Goal: Navigation & Orientation: Find specific page/section

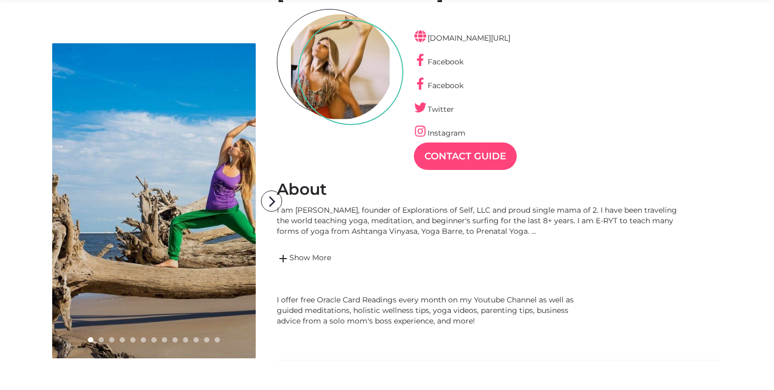
scroll to position [55, 0]
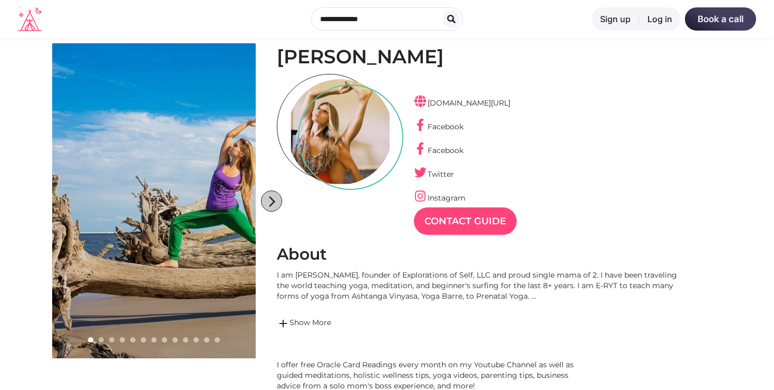
click at [277, 197] on icon "arrow_forward_ios" at bounding box center [271, 201] width 21 height 21
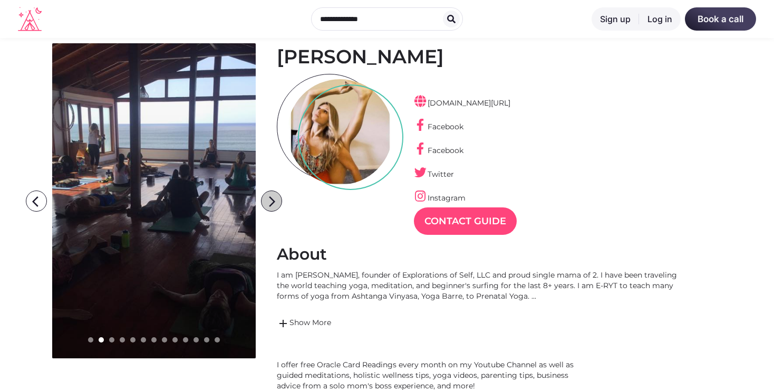
click at [276, 197] on icon "arrow_forward_ios" at bounding box center [271, 201] width 21 height 21
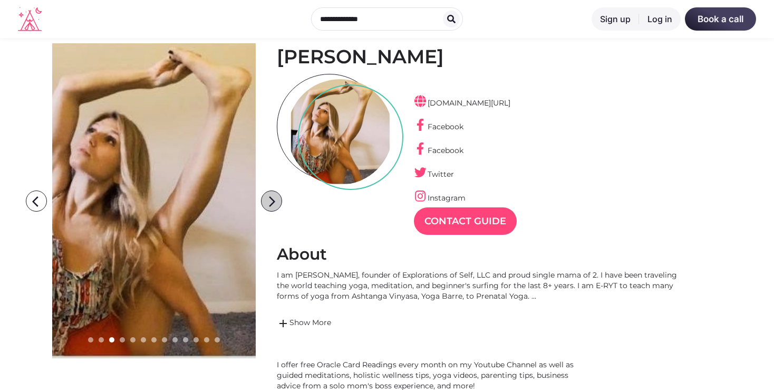
click at [276, 197] on icon "arrow_forward_ios" at bounding box center [271, 201] width 21 height 21
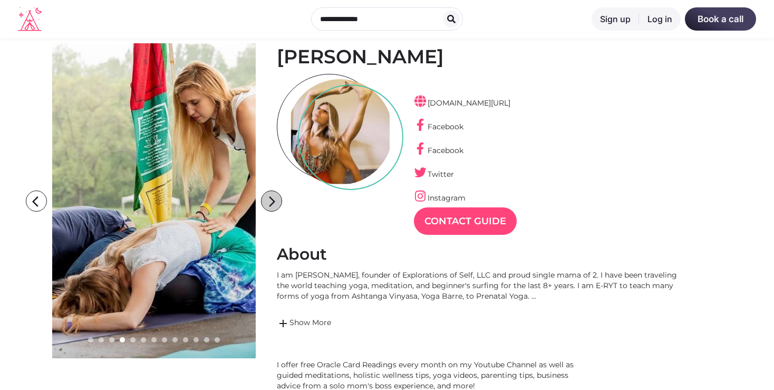
click at [276, 197] on icon "arrow_forward_ios" at bounding box center [271, 201] width 21 height 21
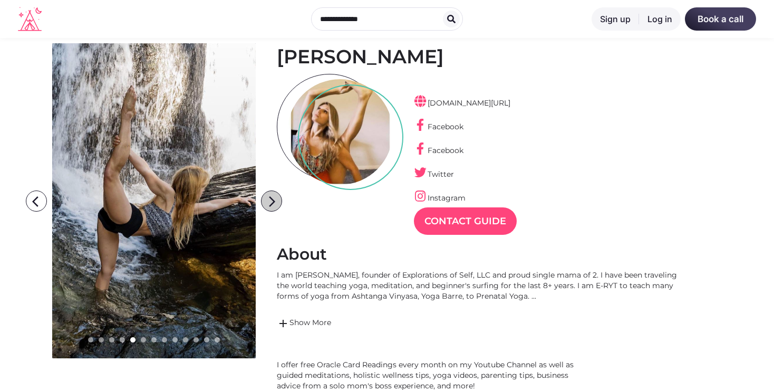
click at [276, 197] on icon "arrow_forward_ios" at bounding box center [271, 201] width 21 height 21
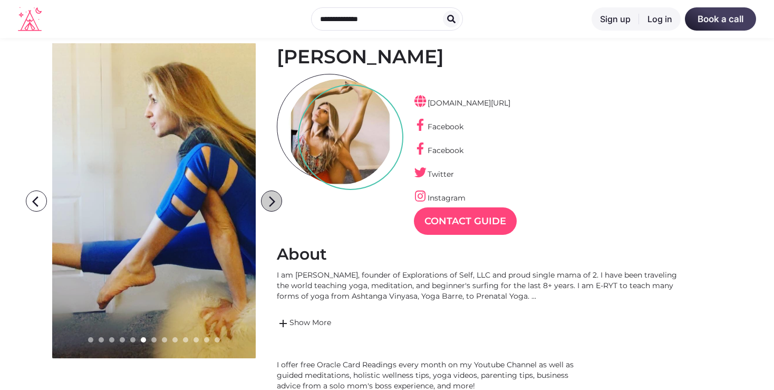
click at [276, 197] on icon "arrow_forward_ios" at bounding box center [271, 201] width 21 height 21
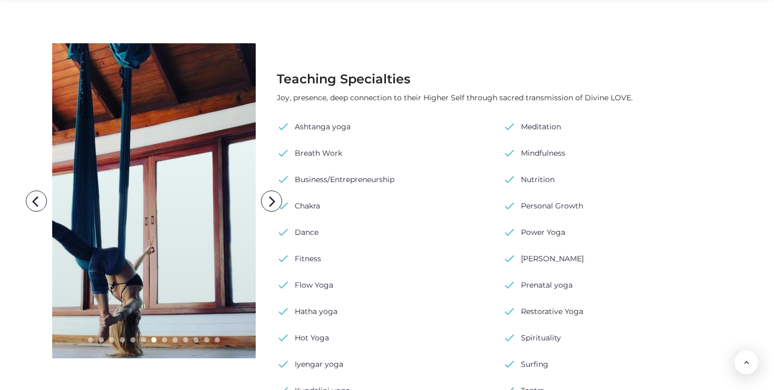
scroll to position [890, 0]
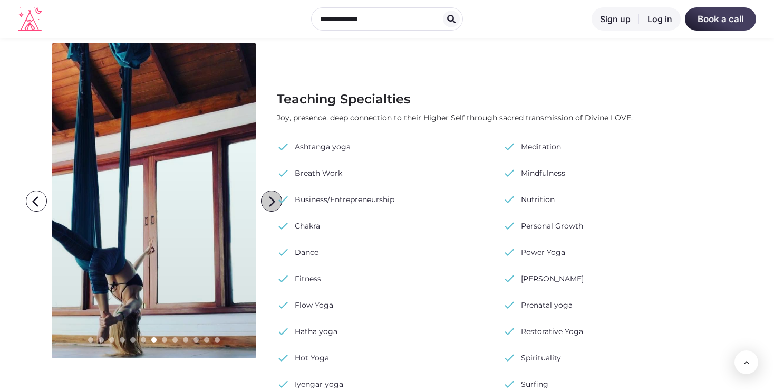
click at [267, 195] on icon "arrow_forward_ios" at bounding box center [271, 201] width 21 height 21
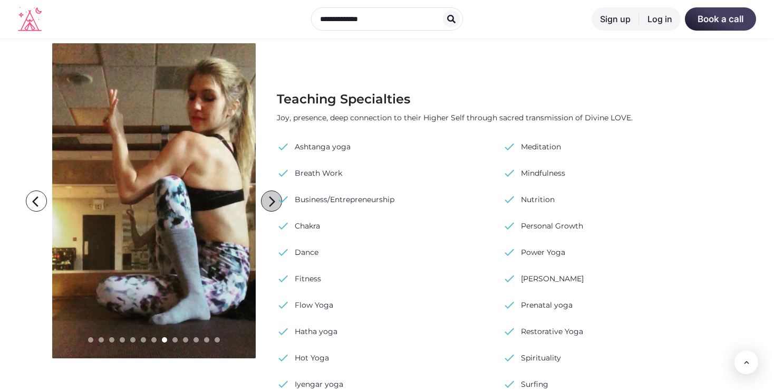
click at [267, 195] on icon "arrow_forward_ios" at bounding box center [271, 201] width 21 height 21
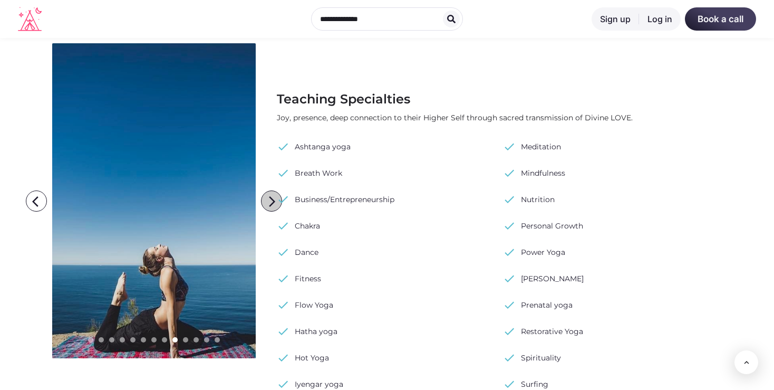
click at [267, 200] on icon "arrow_forward_ios" at bounding box center [271, 201] width 21 height 21
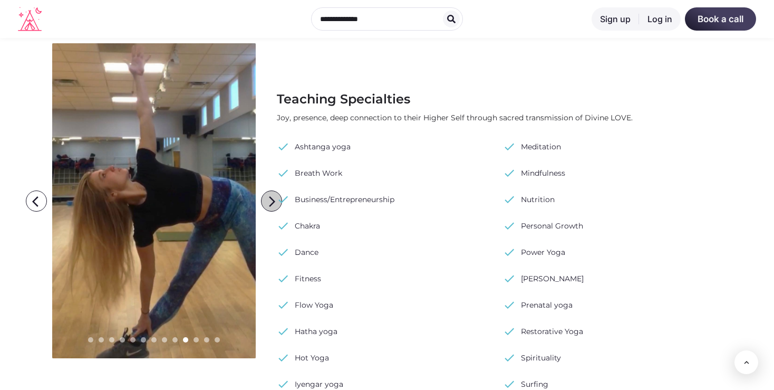
click at [267, 200] on icon "arrow_forward_ios" at bounding box center [271, 201] width 21 height 21
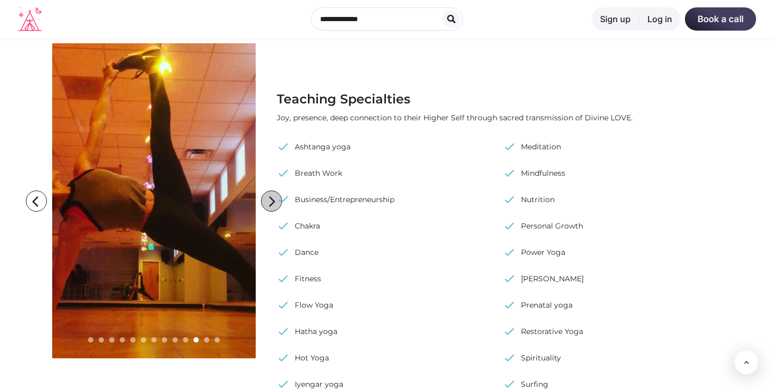
click at [267, 200] on icon "arrow_forward_ios" at bounding box center [271, 201] width 21 height 21
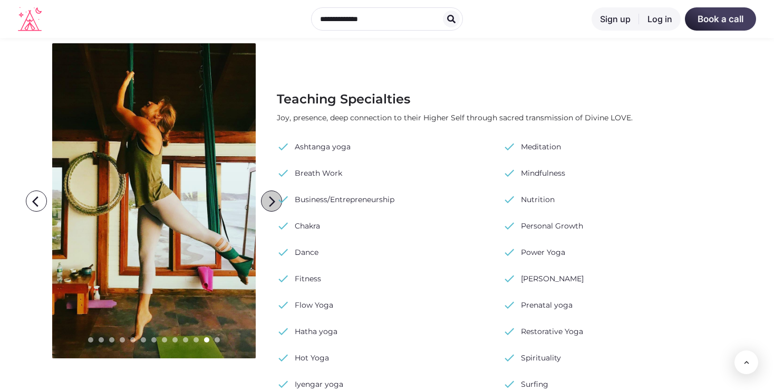
click at [267, 200] on icon "arrow_forward_ios" at bounding box center [271, 201] width 21 height 21
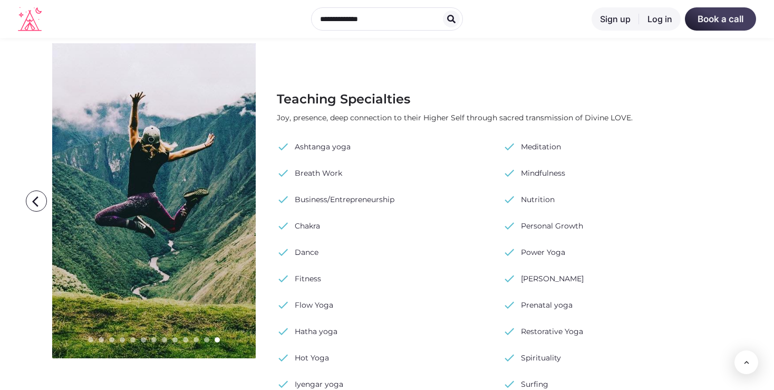
click at [267, 200] on icon "arrow_forward_ios" at bounding box center [271, 201] width 21 height 21
click at [33, 195] on icon "arrow_back_ios" at bounding box center [38, 201] width 21 height 21
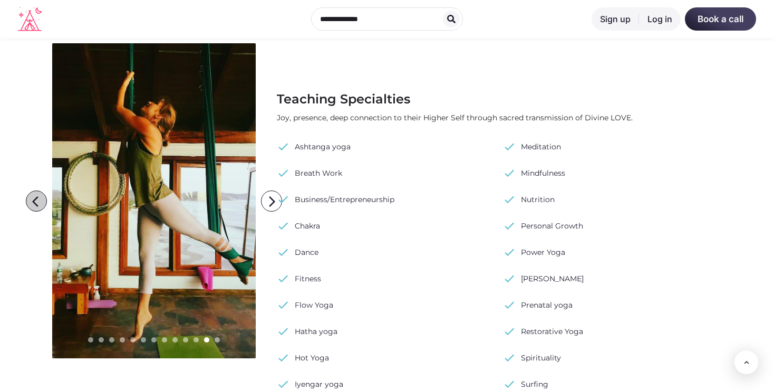
click at [32, 194] on icon "arrow_back_ios" at bounding box center [38, 201] width 21 height 21
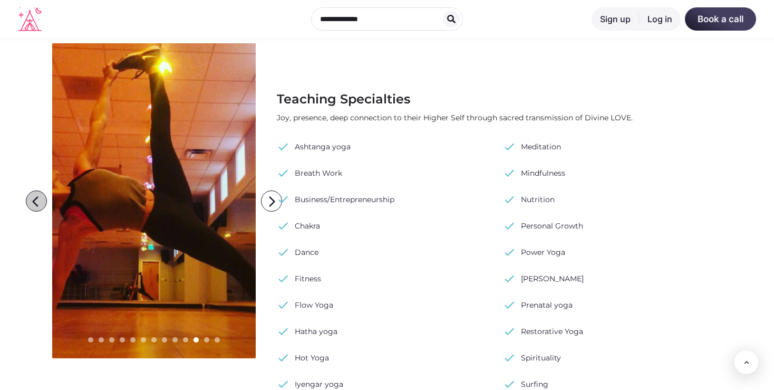
click at [32, 194] on icon "arrow_back_ios" at bounding box center [38, 201] width 21 height 21
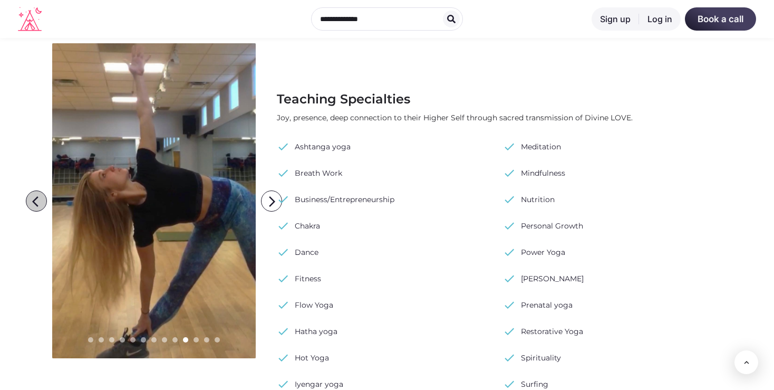
click at [32, 194] on icon "arrow_back_ios" at bounding box center [38, 201] width 21 height 21
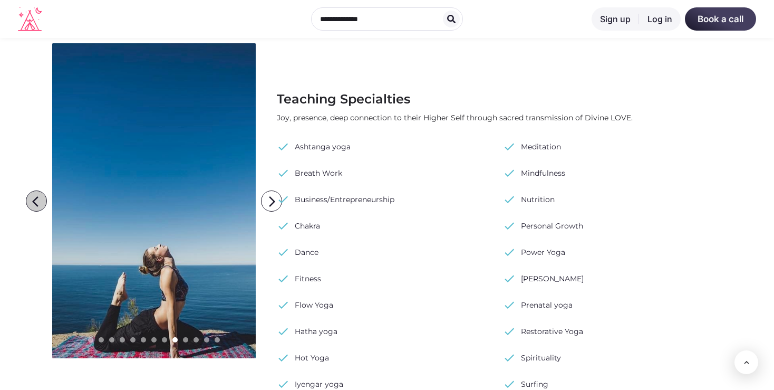
click at [32, 194] on icon "arrow_back_ios" at bounding box center [38, 201] width 21 height 21
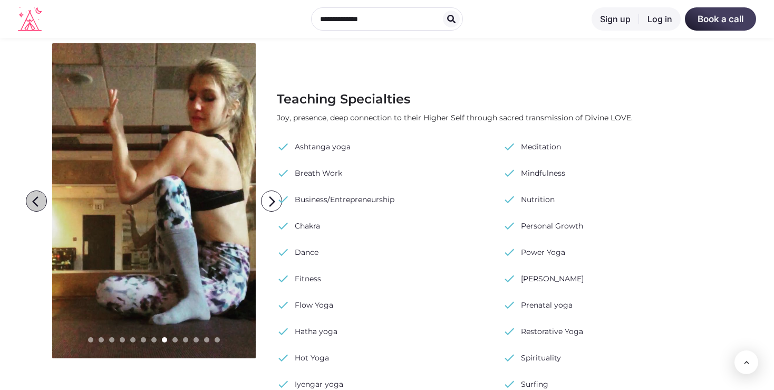
click at [32, 194] on icon "arrow_back_ios" at bounding box center [38, 201] width 21 height 21
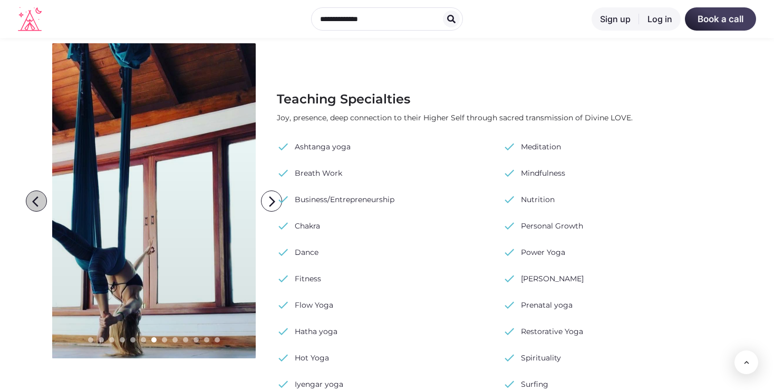
click at [32, 194] on icon "arrow_back_ios" at bounding box center [38, 201] width 21 height 21
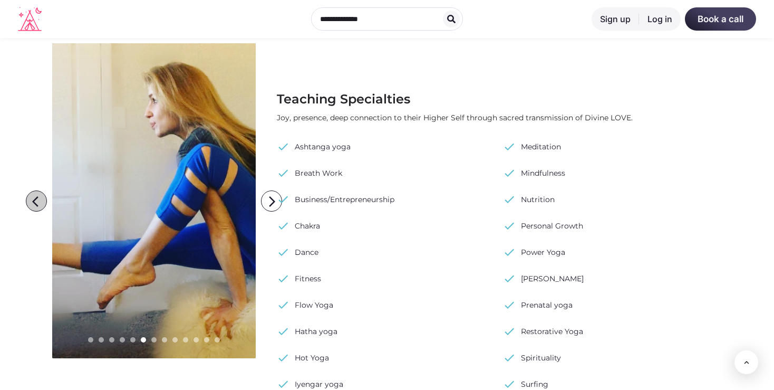
click at [32, 194] on icon "arrow_back_ios" at bounding box center [38, 201] width 21 height 21
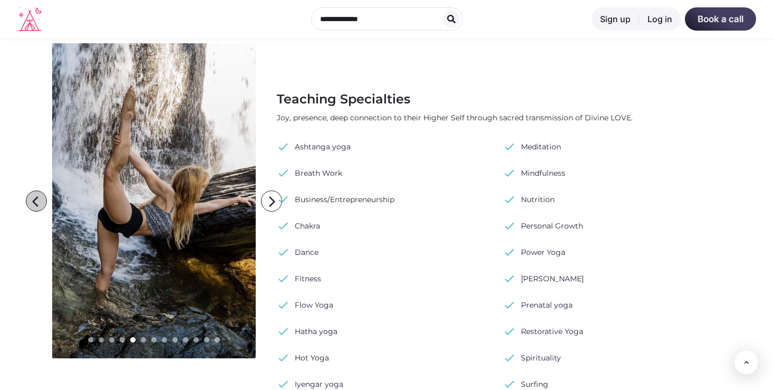
click at [32, 194] on icon "arrow_back_ios" at bounding box center [38, 201] width 21 height 21
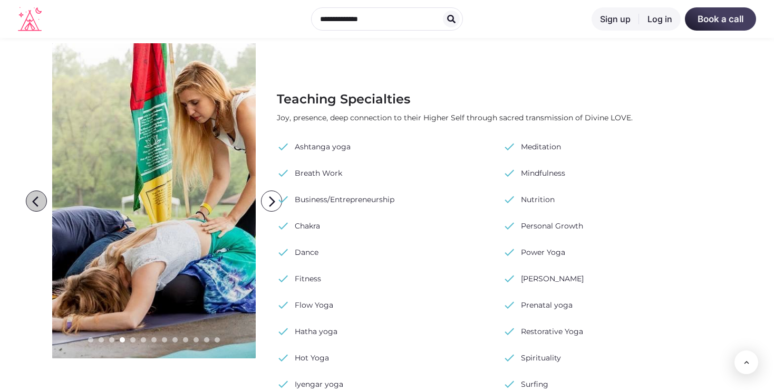
click at [32, 194] on icon "arrow_back_ios" at bounding box center [38, 201] width 21 height 21
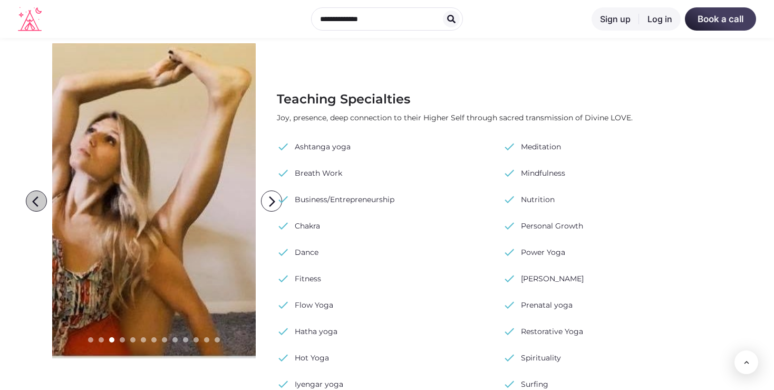
click at [32, 194] on icon "arrow_back_ios" at bounding box center [38, 201] width 21 height 21
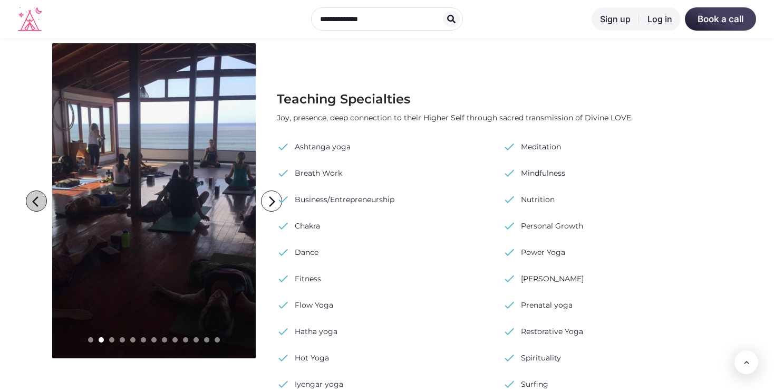
click at [32, 194] on icon "arrow_back_ios" at bounding box center [38, 201] width 21 height 21
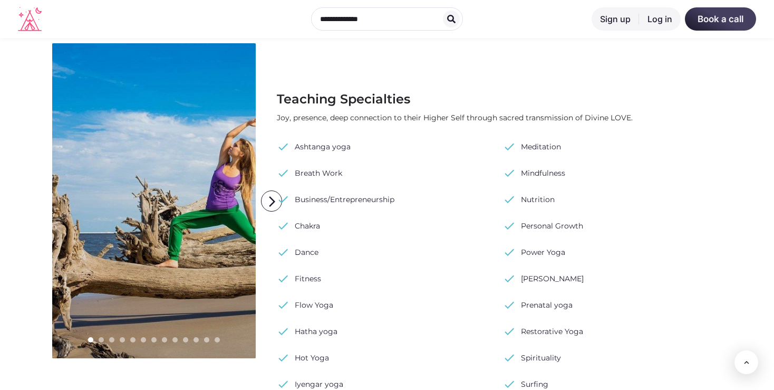
click at [32, 194] on icon "arrow_back_ios" at bounding box center [38, 201] width 21 height 21
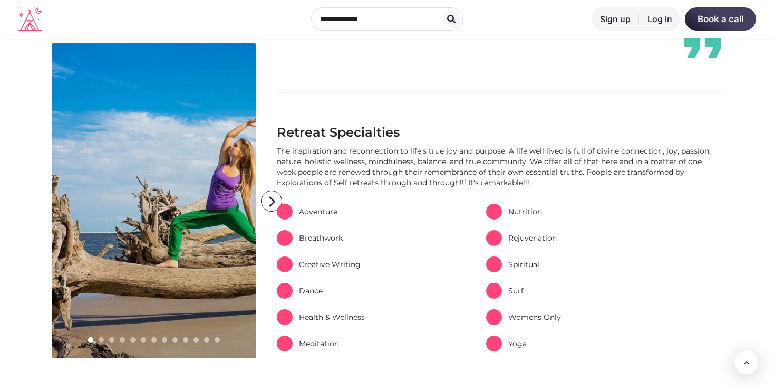
scroll to position [222, 0]
